Goal: Find specific page/section: Find specific page/section

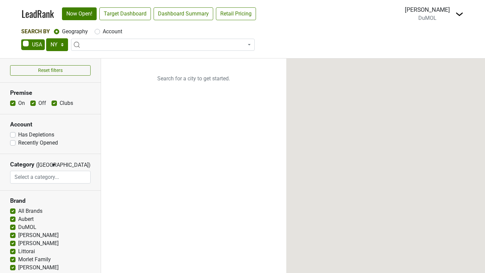
select select "NY"
select select
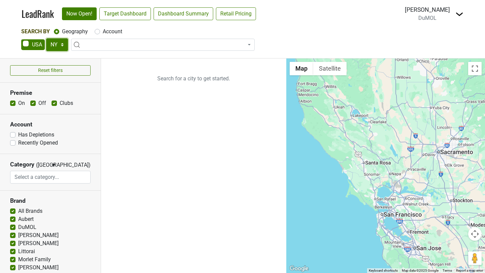
click at [60, 44] on select "AK AL AR AZ CA CO CT DC DE FL [GEOGRAPHIC_DATA] HI IA ID IL IN KS [GEOGRAPHIC_D…" at bounding box center [57, 44] width 22 height 13
select select "NC"
click at [46, 38] on select "AK AL AR AZ CA CO CT DC DE FL [GEOGRAPHIC_DATA] HI IA ID IL IN KS [GEOGRAPHIC_D…" at bounding box center [57, 44] width 22 height 13
click at [129, 19] on link "Target Dashboard" at bounding box center [124, 13] width 51 height 13
